Goal: Task Accomplishment & Management: Use online tool/utility

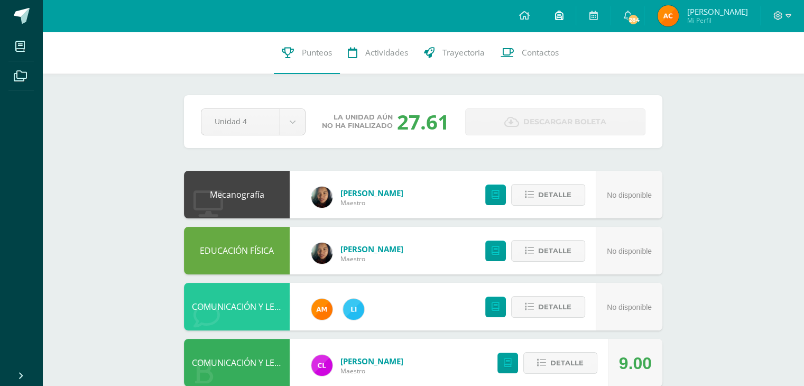
click at [560, 17] on icon at bounding box center [558, 16] width 8 height 10
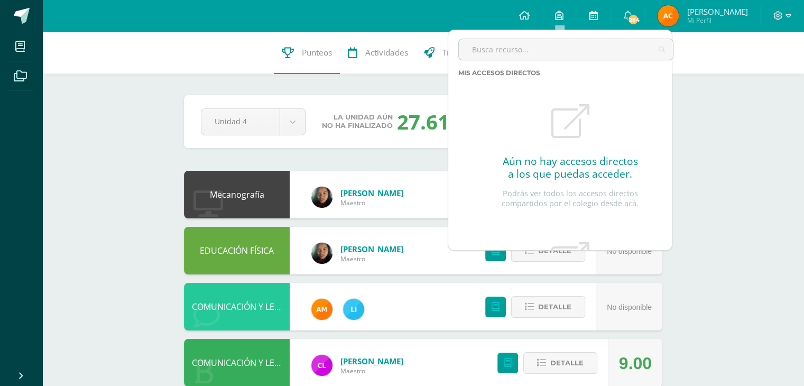
click at [588, 14] on link at bounding box center [593, 16] width 34 height 32
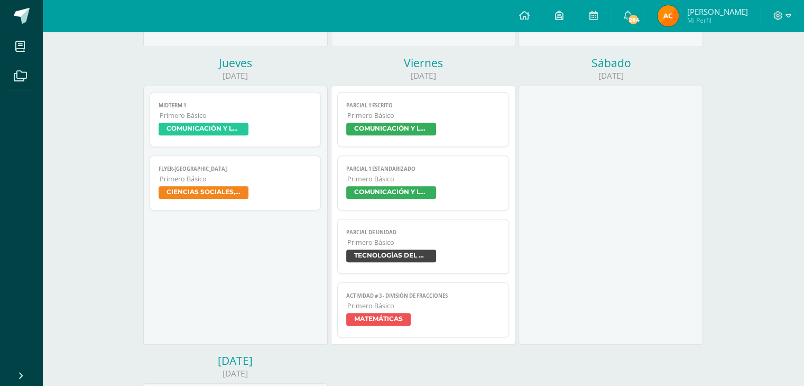
scroll to position [423, 0]
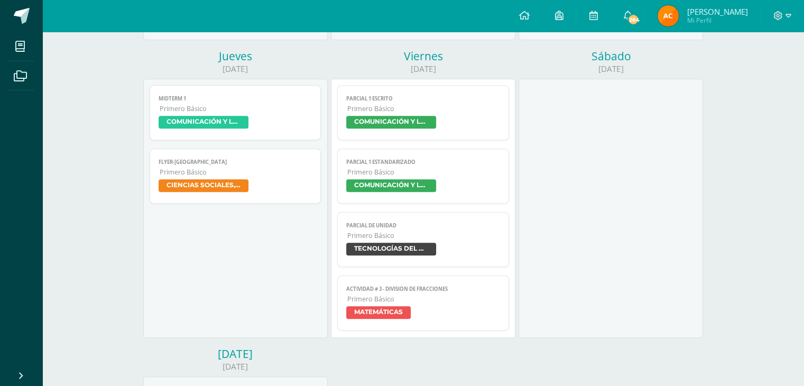
click at [373, 246] on span "TECNOLOGÍAS DEL APRENDIZAJE Y LA COMUNICACIÓN" at bounding box center [391, 249] width 90 height 13
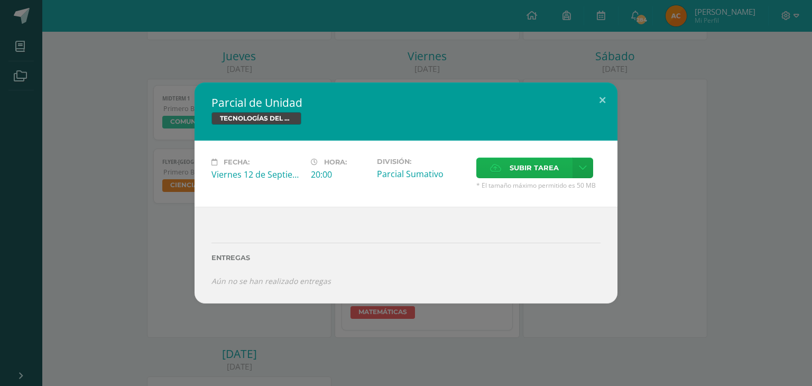
click at [515, 171] on span "Subir tarea" at bounding box center [533, 168] width 49 height 20
click at [0, 0] on input "Subir tarea" at bounding box center [0, 0] width 0 height 0
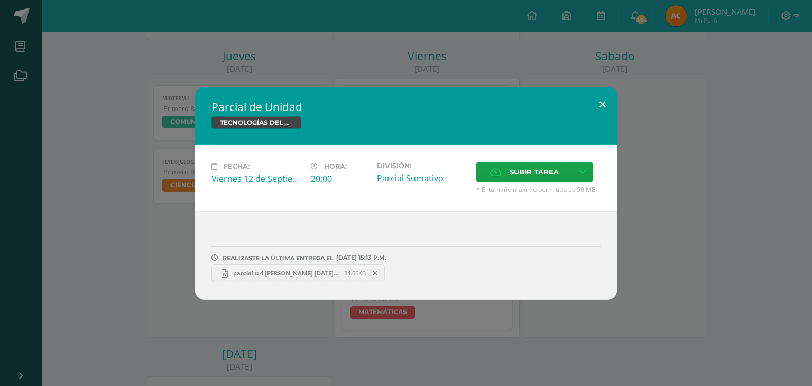
click at [610, 99] on button at bounding box center [602, 105] width 30 height 36
